Goal: Communication & Community: Answer question/provide support

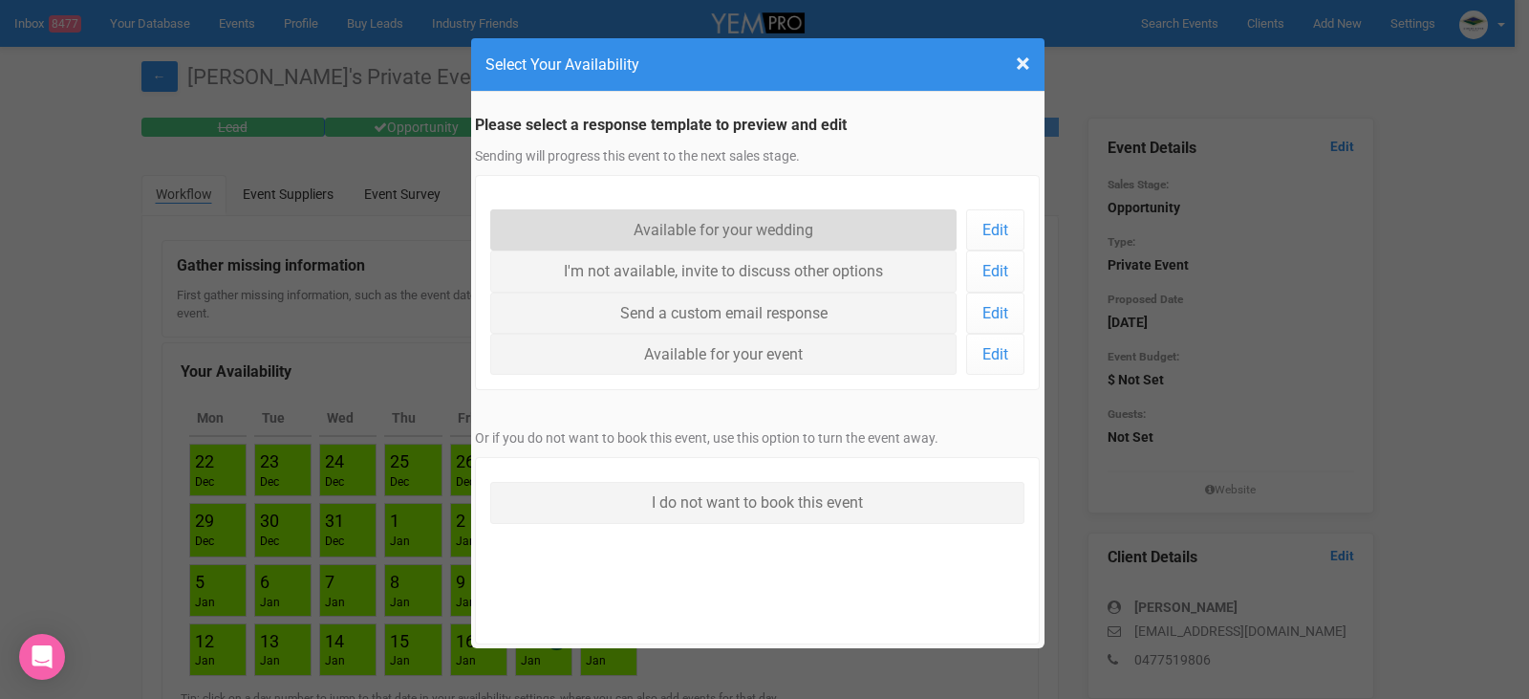
click at [729, 232] on link "Available for your wedding" at bounding box center [723, 229] width 467 height 41
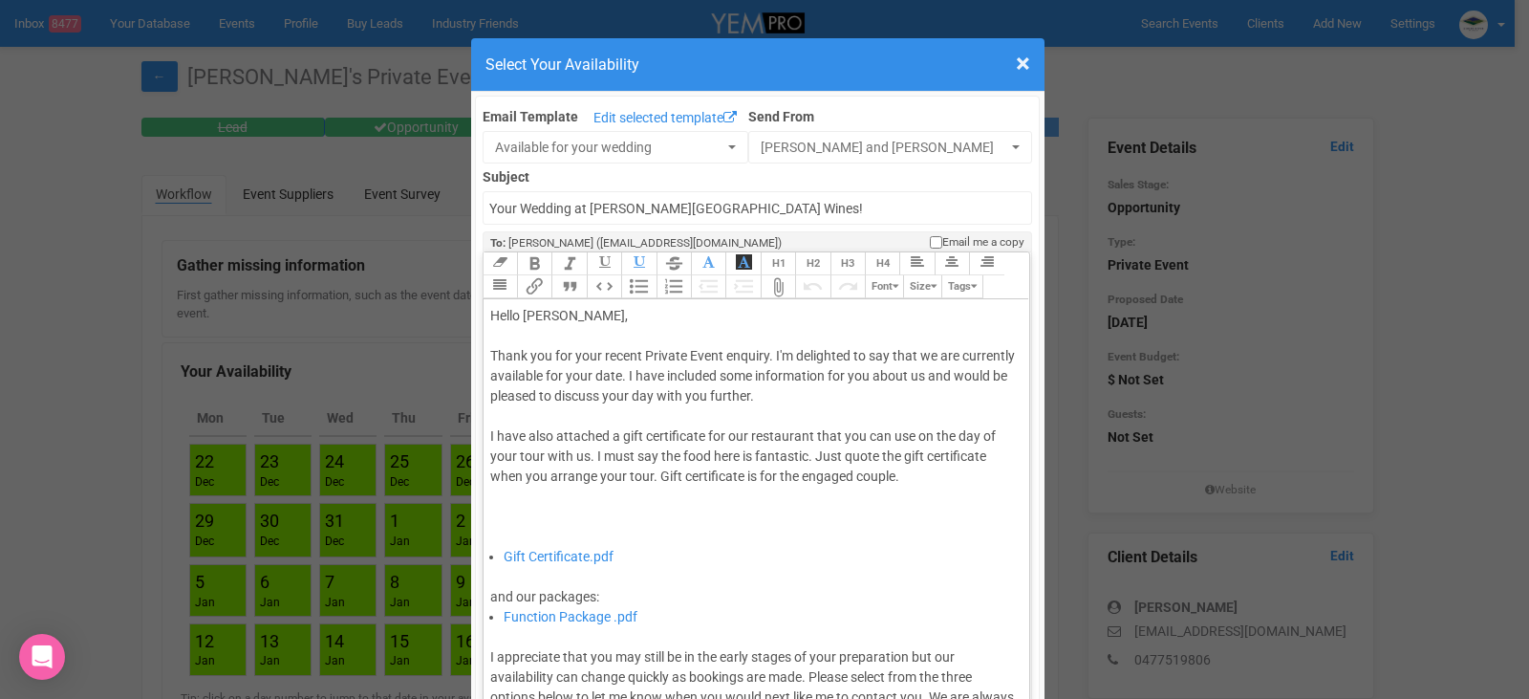
click at [721, 373] on div "Thank you for your recent Private Event enquiry. I'm delighted to say that we a…" at bounding box center [753, 446] width 527 height 201
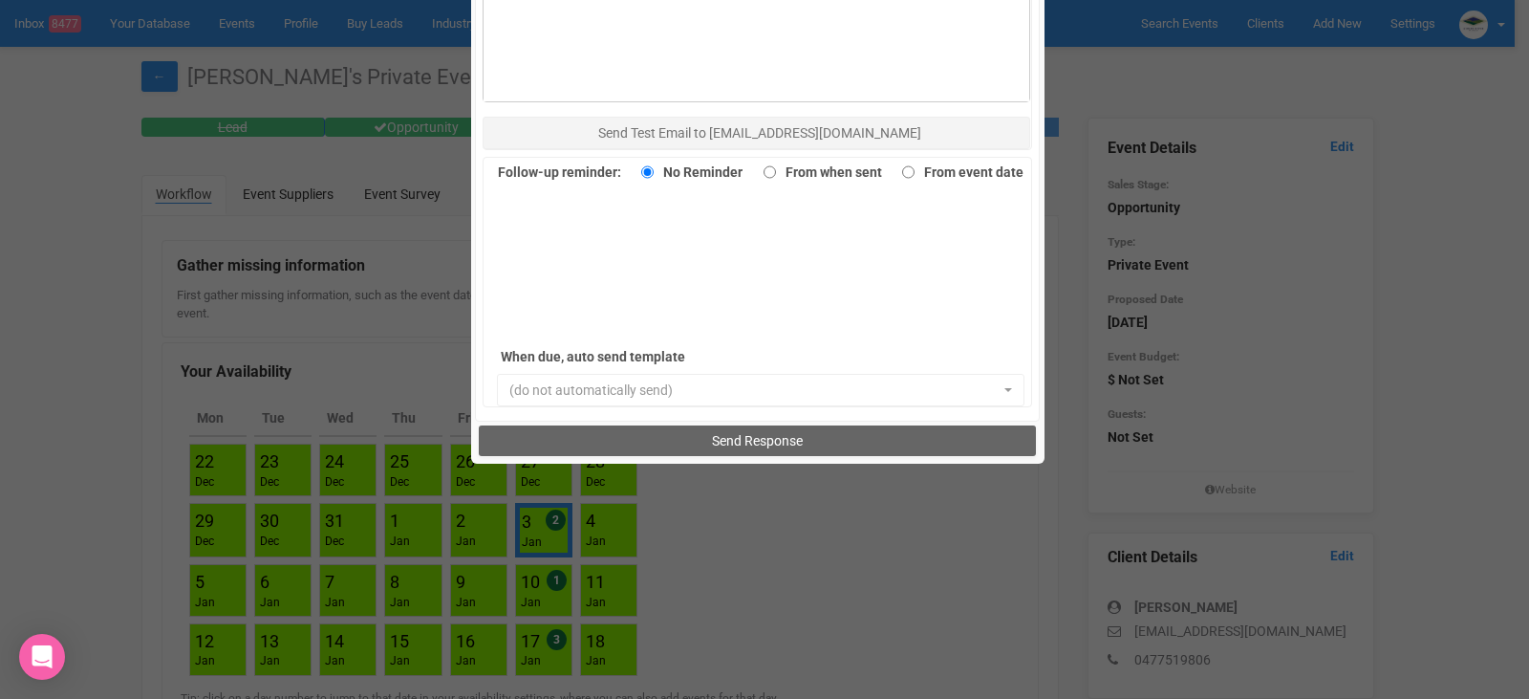
scroll to position [1314, 0]
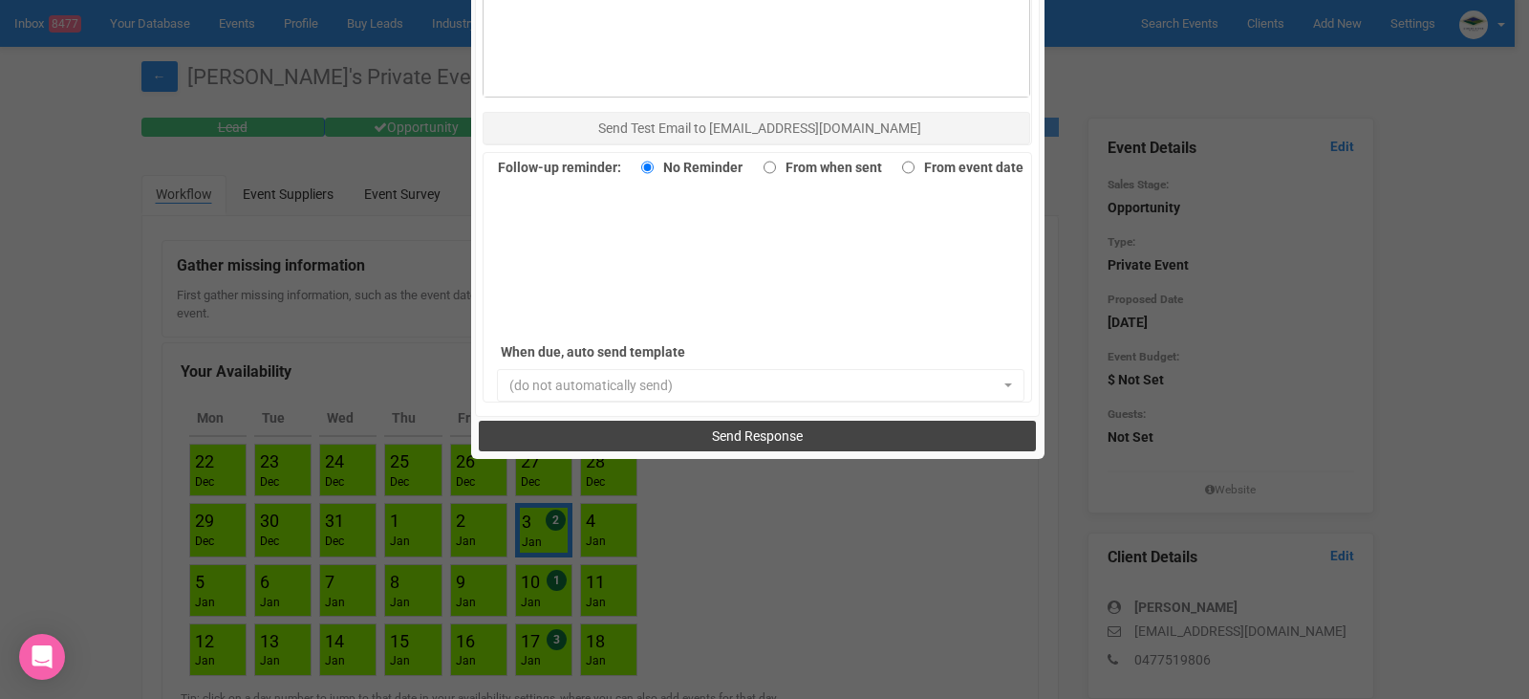
click at [767, 432] on span "Send Response" at bounding box center [757, 435] width 91 height 15
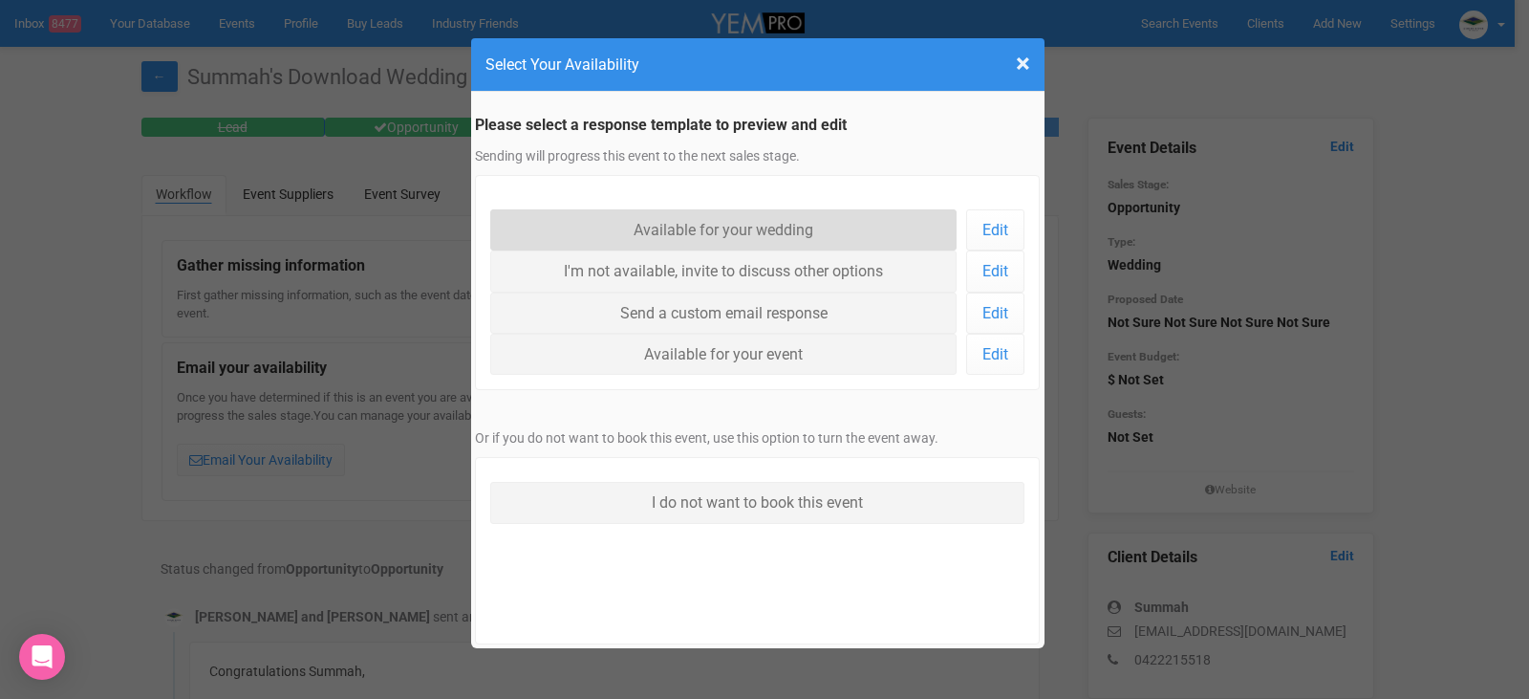
click at [679, 227] on link "Available for your wedding" at bounding box center [723, 229] width 467 height 41
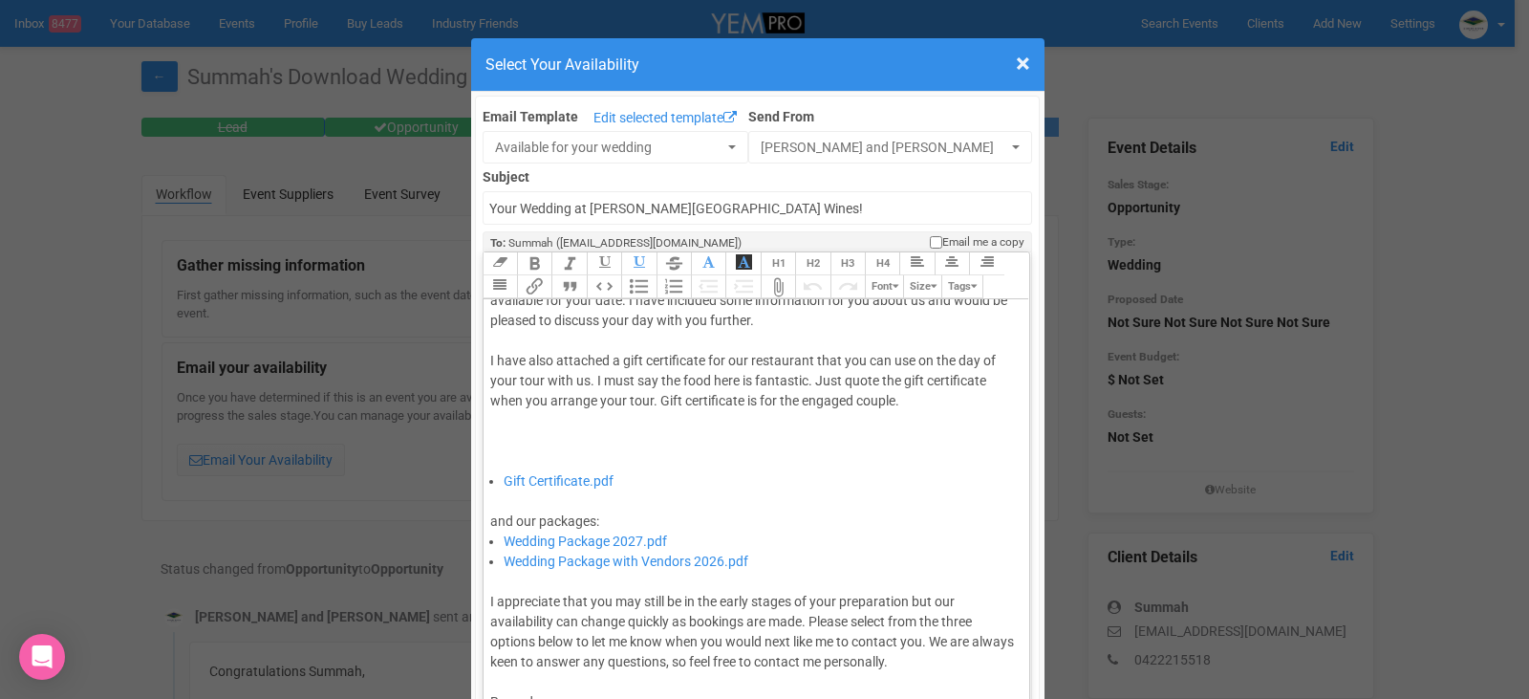
click at [585, 377] on div "Thank you for your recent Wedding enquiry. I'm delighted to say that we are cur…" at bounding box center [753, 370] width 527 height 201
type trix-editor "<div>Hello Summah,&nbsp;</div><div><br></div><div>Thank you for your recent Wed…"
click at [1021, 69] on span "×" at bounding box center [1023, 64] width 14 height 32
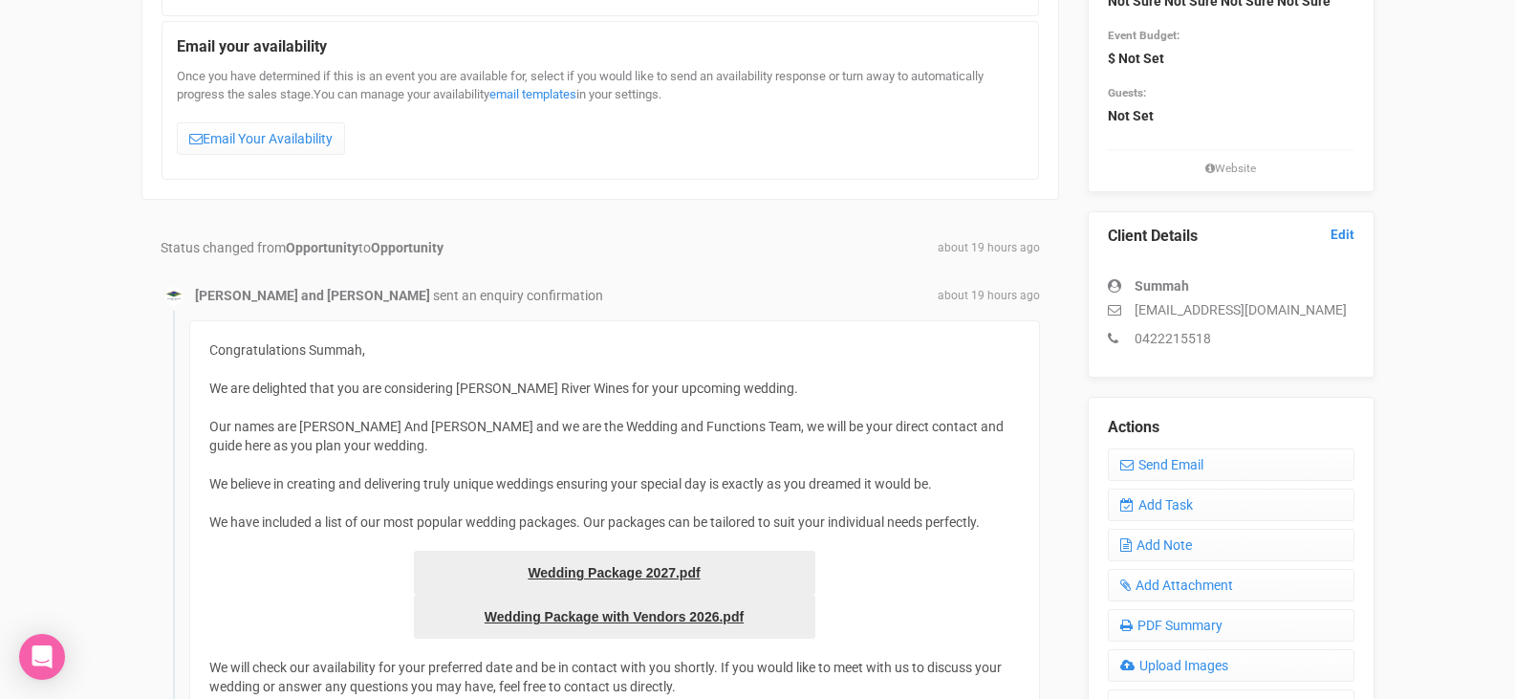
scroll to position [191, 0]
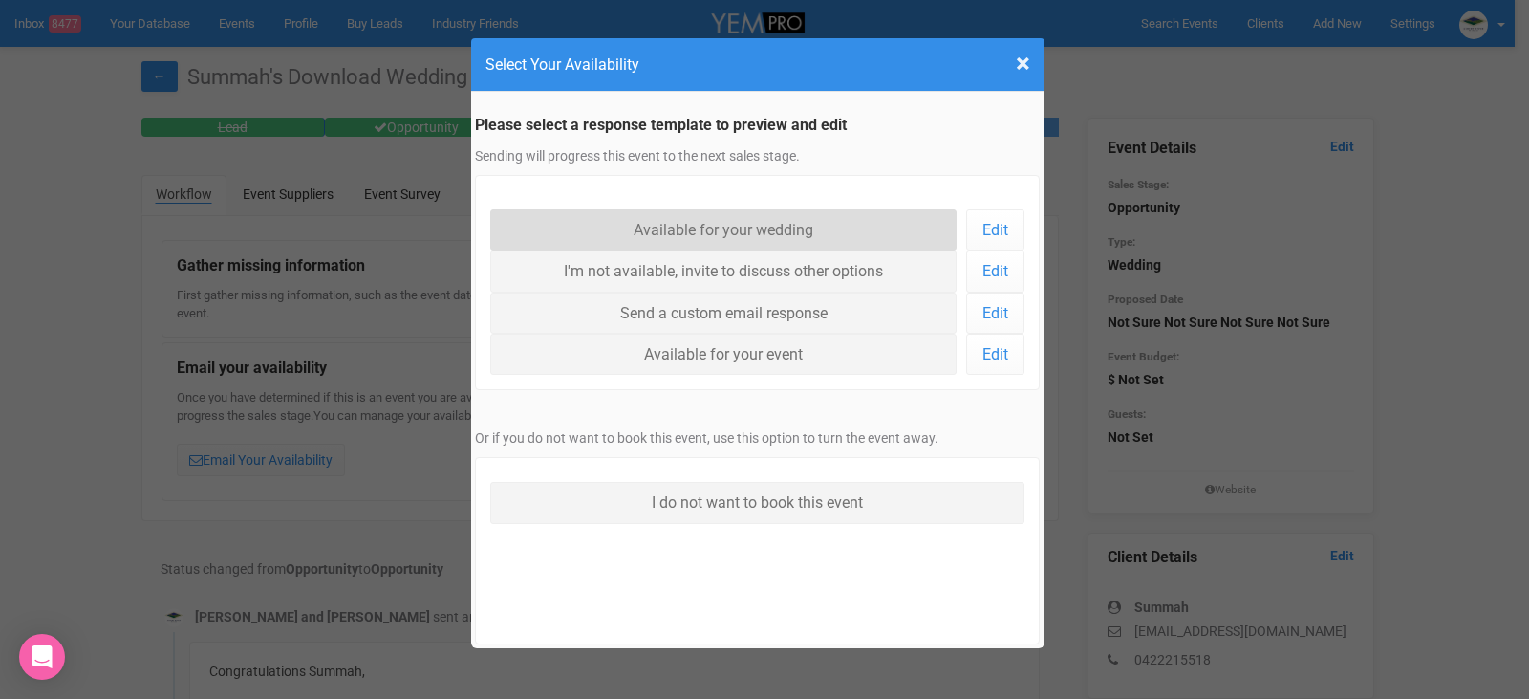
click at [641, 220] on link "Available for your wedding" at bounding box center [723, 229] width 467 height 41
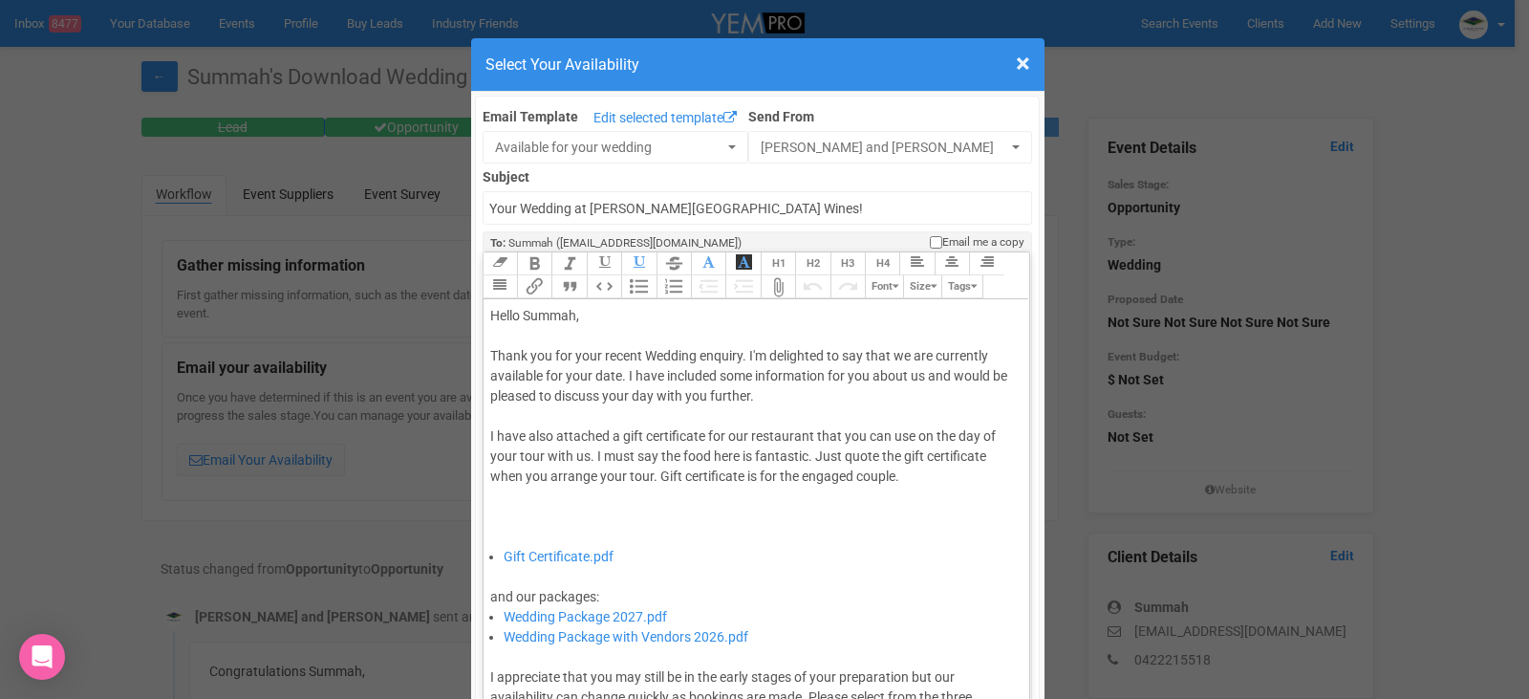
click at [616, 377] on div "Thank you for your recent Wedding enquiry. I'm delighted to say that we are cur…" at bounding box center [753, 446] width 527 height 201
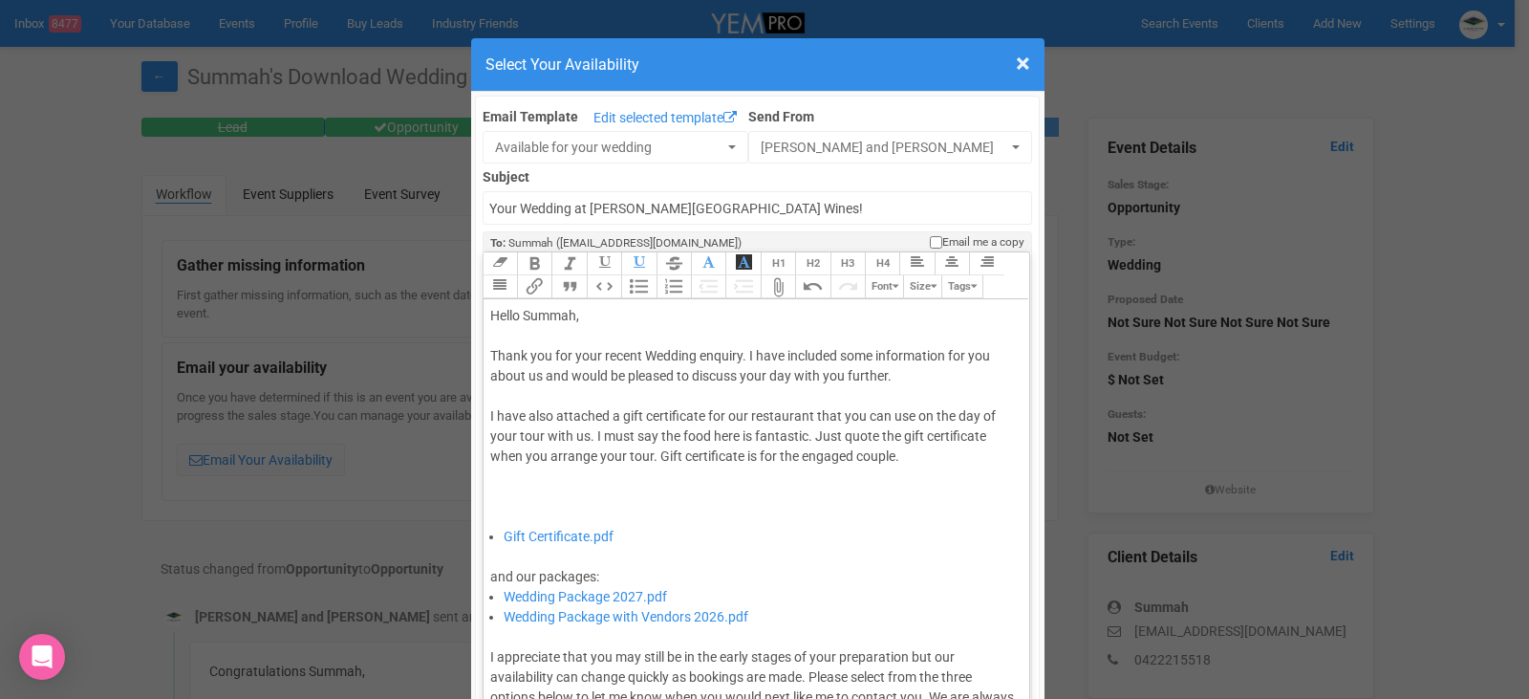
type trix-editor "<div>Hello Summah,&nbsp;</div><div><br></div><div>Thank you for your recent Wed…"
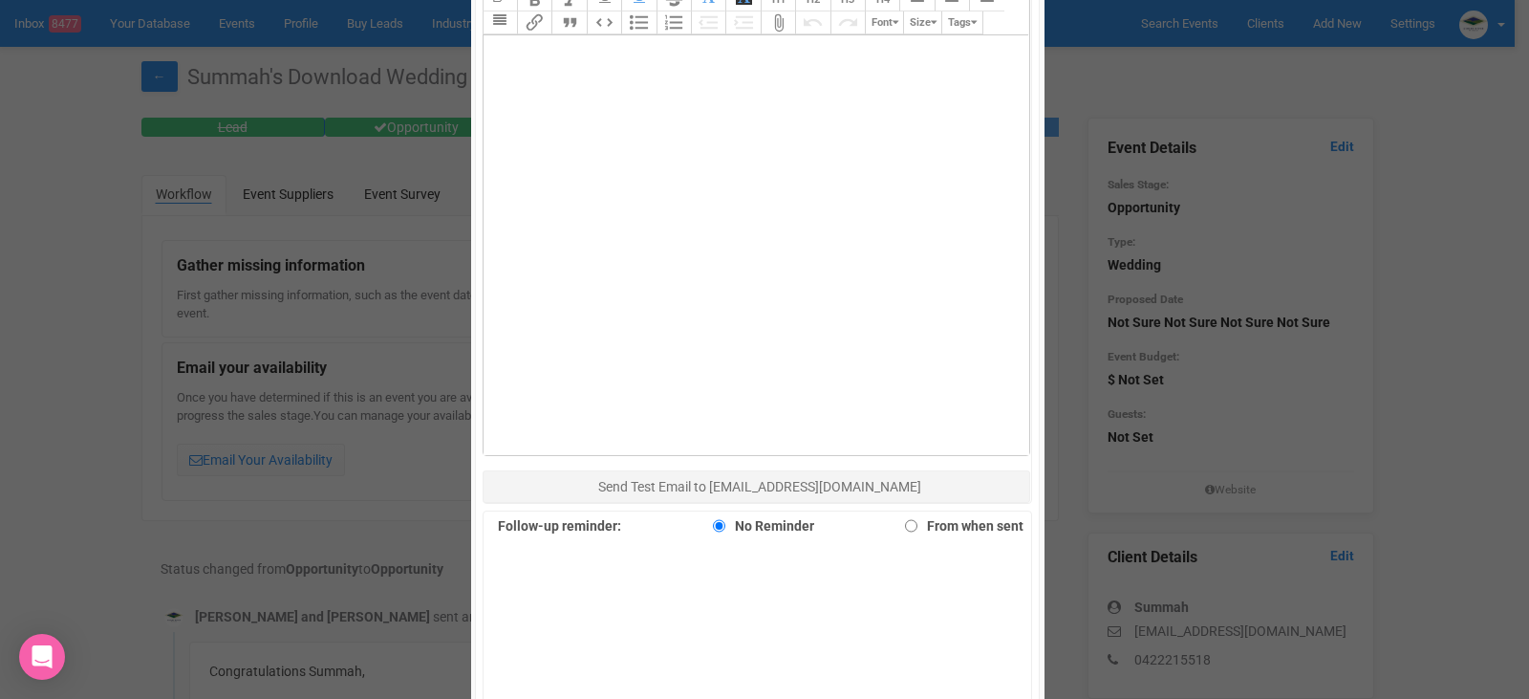
scroll to position [1314, 0]
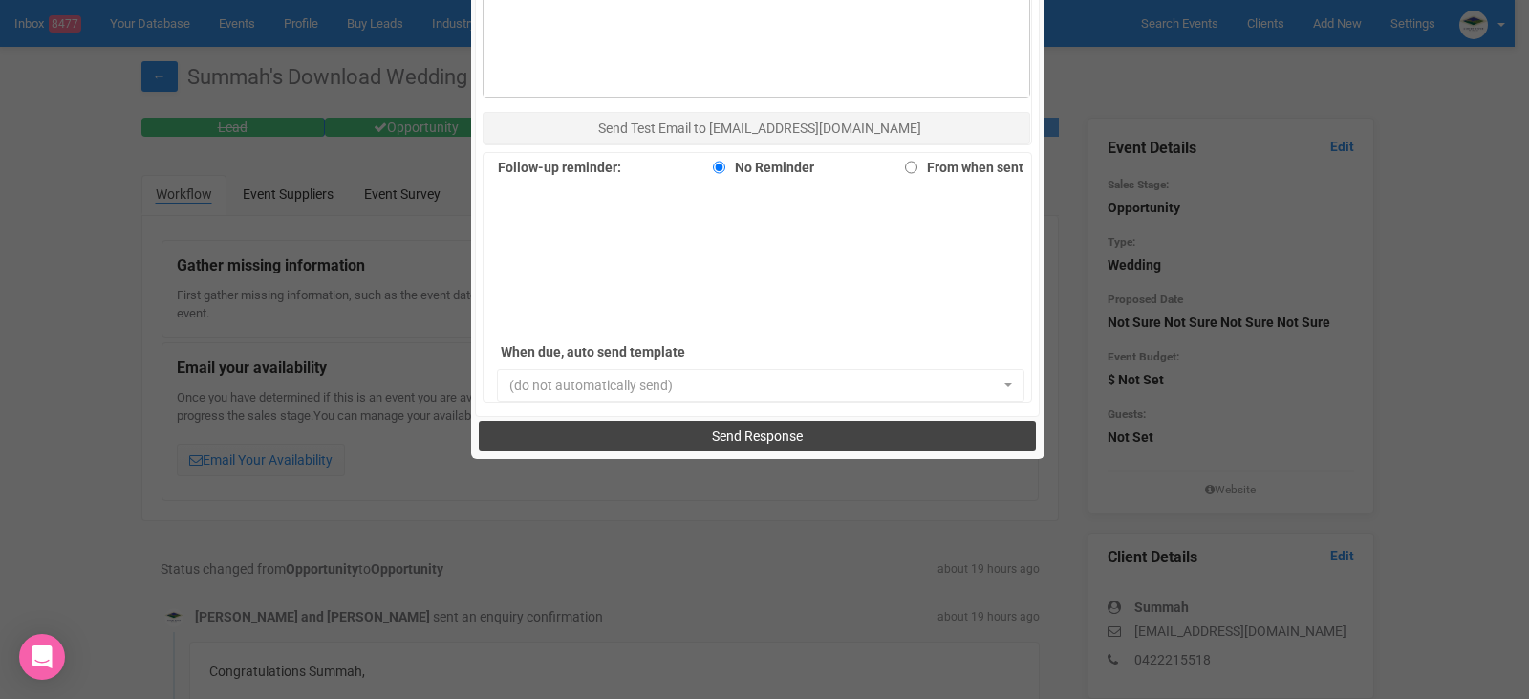
click at [702, 429] on button "Send Response" at bounding box center [757, 435] width 557 height 31
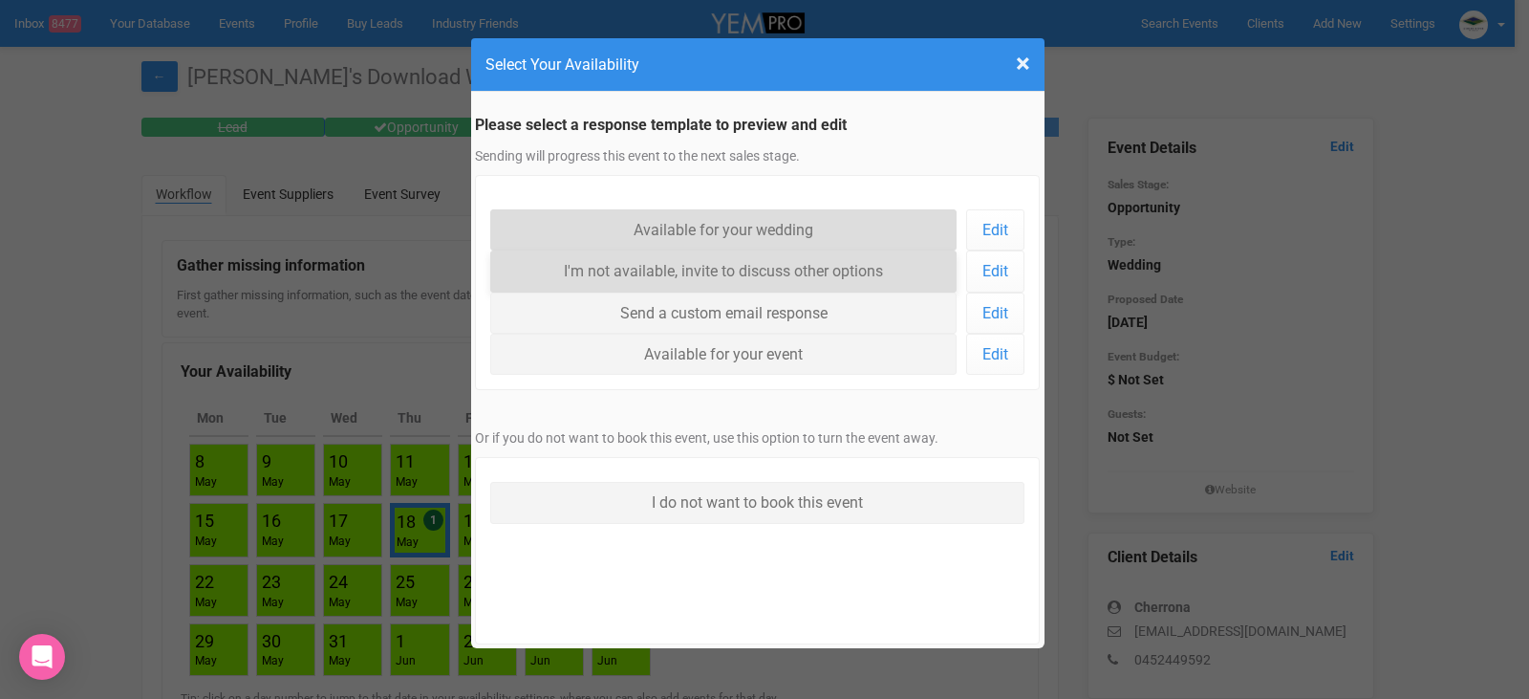
drag, startPoint x: 636, startPoint y: 226, endPoint x: 655, endPoint y: 255, distance: 33.9
click at [636, 226] on link "Available for your wedding" at bounding box center [723, 229] width 467 height 41
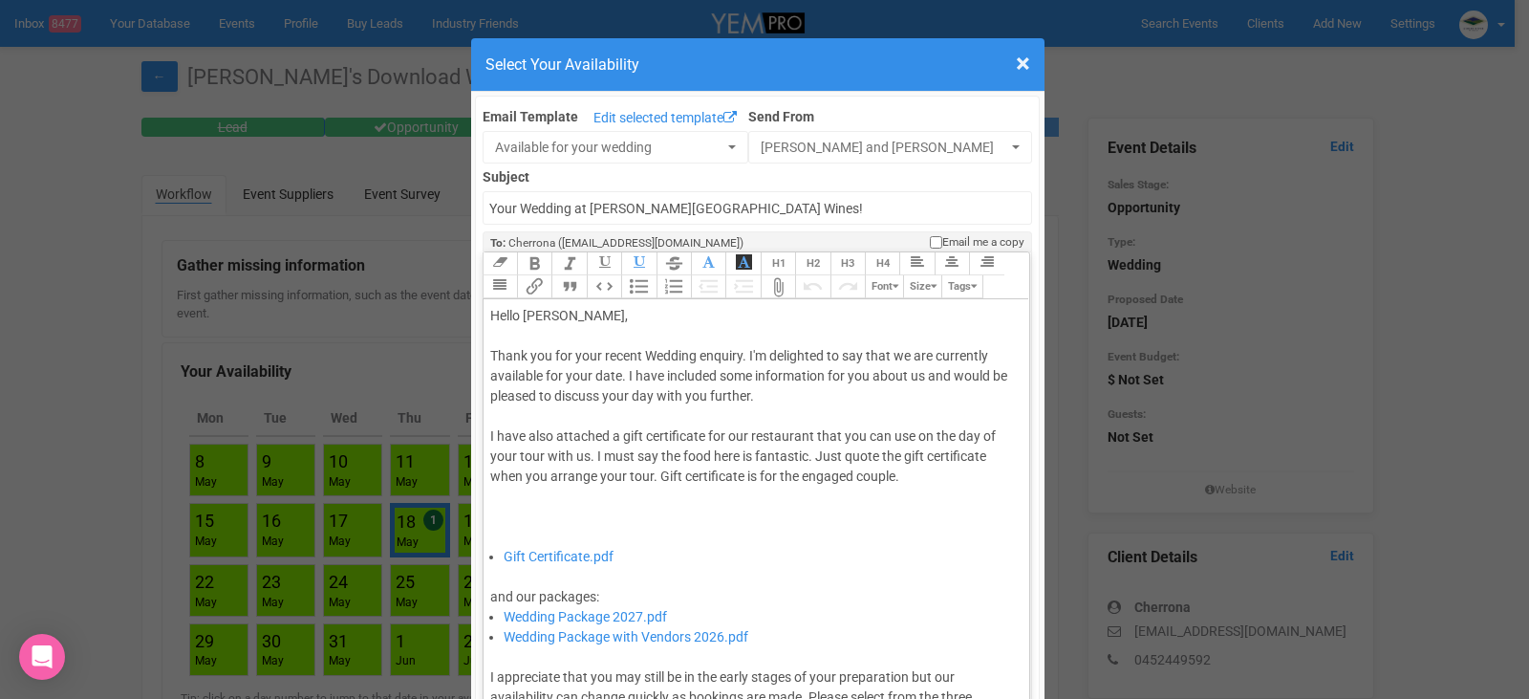
click at [798, 401] on div "Thank you for your recent Wedding enquiry. I'm delighted to say that we are cur…" at bounding box center [753, 446] width 527 height 201
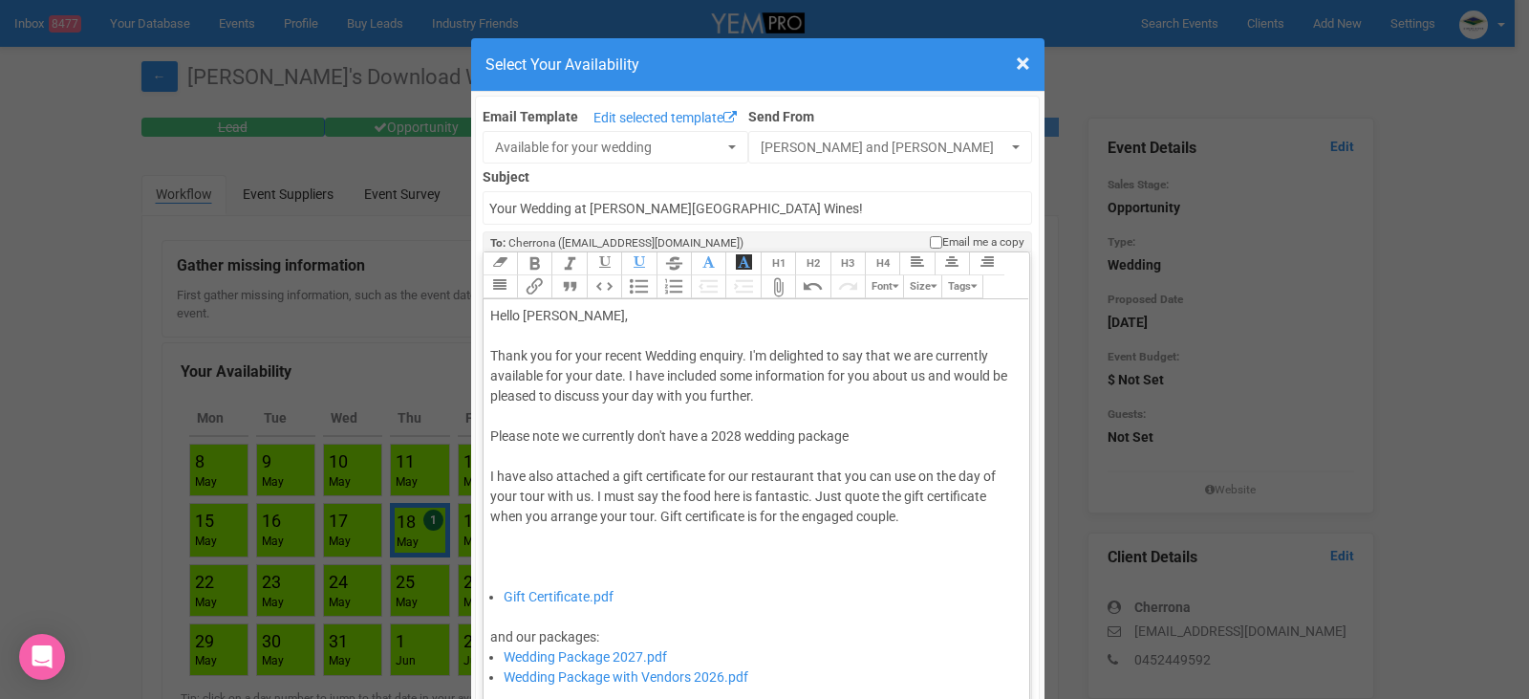
click at [864, 438] on div "Thank you for your recent Wedding enquiry. I'm delighted to say that we are cur…" at bounding box center [753, 466] width 527 height 241
type trix-editor "<div>Hello Cherrona,&nbsp;</div><div><br></div><div>Thank you for your recent W…"
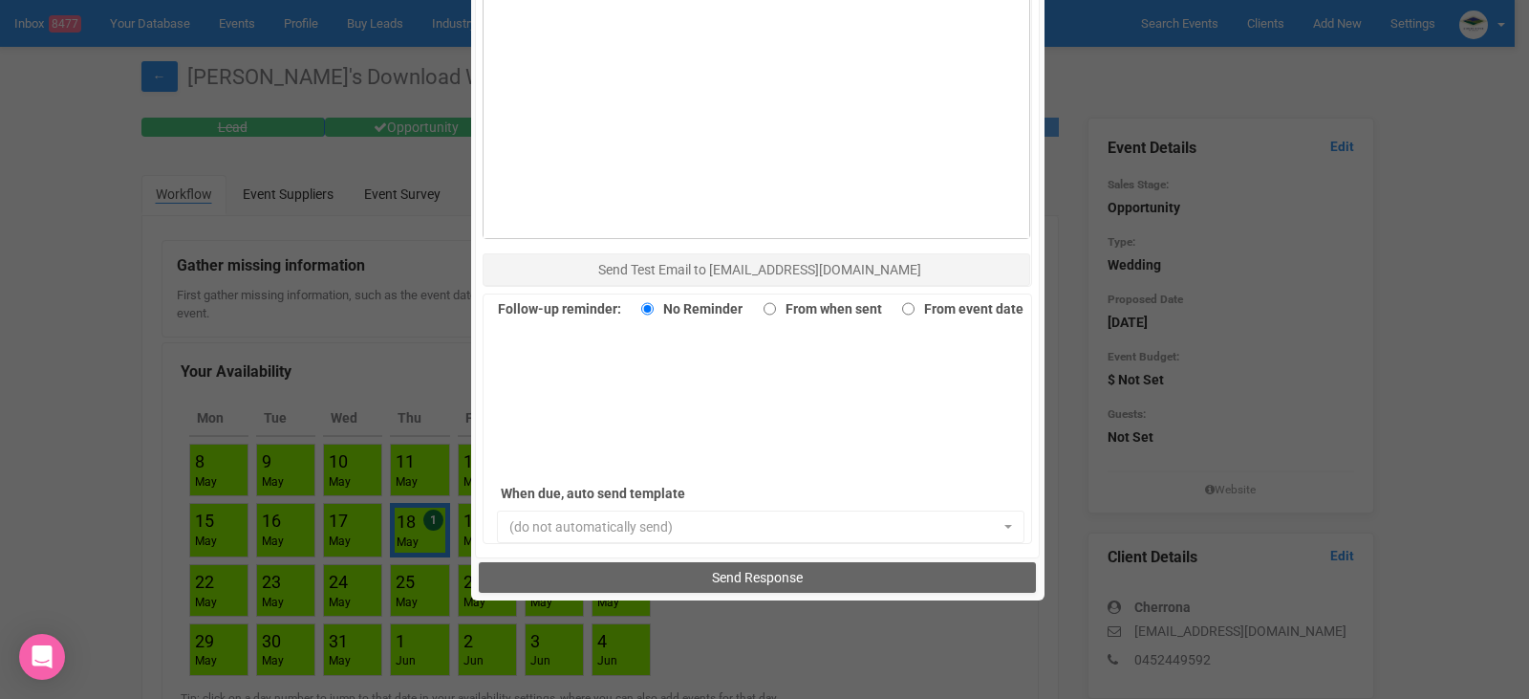
scroll to position [1314, 0]
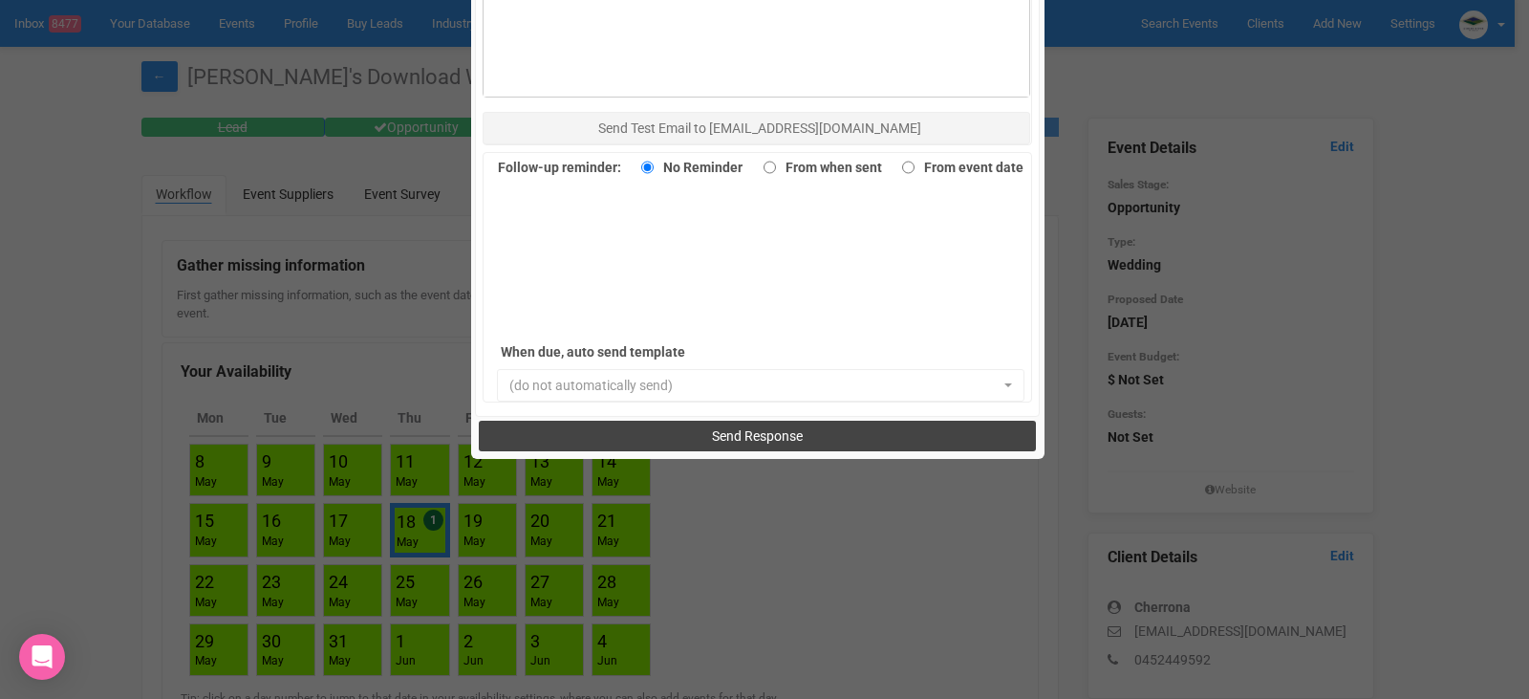
click at [753, 440] on span "Send Response" at bounding box center [757, 435] width 91 height 15
